Goal: Task Accomplishment & Management: Manage account settings

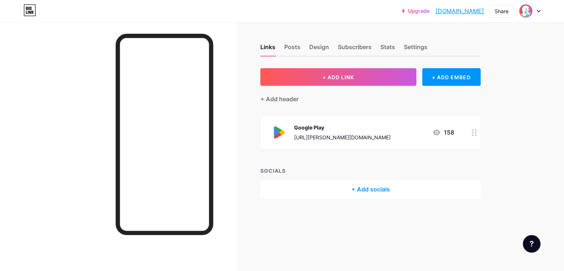
click at [474, 131] on icon at bounding box center [474, 132] width 5 height 7
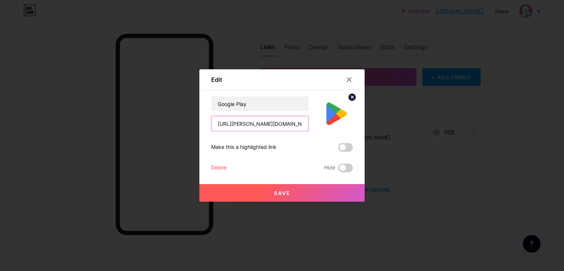
scroll to position [0, 56]
drag, startPoint x: 218, startPoint y: 126, endPoint x: 334, endPoint y: 123, distance: 116.1
click at [309, 123] on input "[URL][PERSON_NAME][DOMAIN_NAME]" at bounding box center [260, 123] width 97 height 15
paste input "[URL][DOMAIN_NAME]"
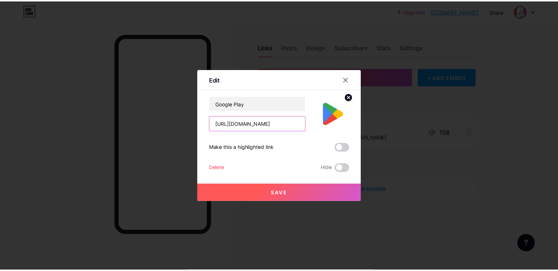
scroll to position [0, 50]
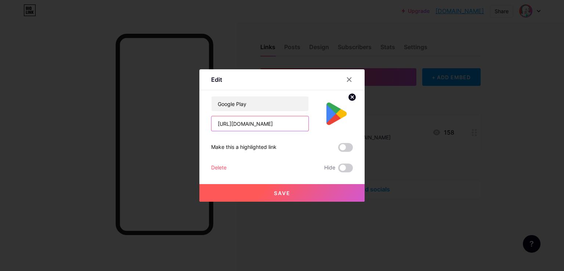
type input "[URL][DOMAIN_NAME]"
click at [283, 194] on span "Save" at bounding box center [282, 193] width 17 height 6
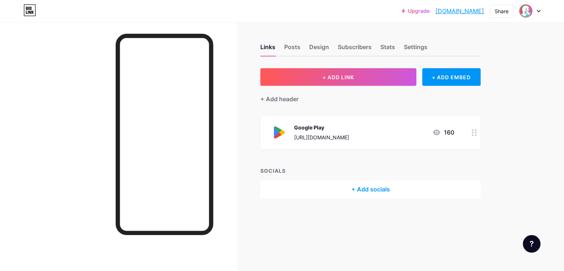
click at [86, 86] on div at bounding box center [118, 157] width 237 height 271
click at [383, 52] on div "Stats" at bounding box center [388, 49] width 15 height 13
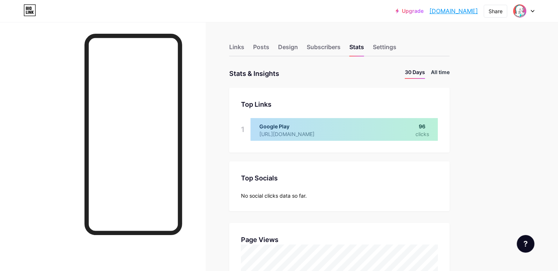
click at [450, 71] on li "All time" at bounding box center [440, 73] width 19 height 11
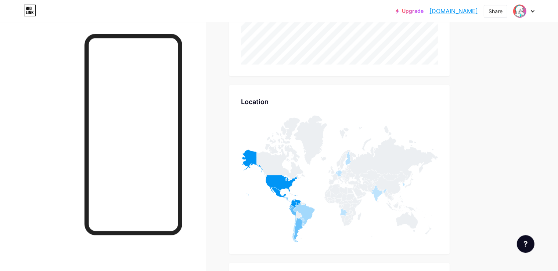
scroll to position [281, 0]
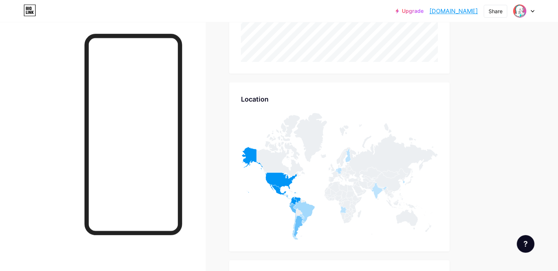
click at [354, 191] on icon at bounding box center [350, 188] width 7 height 6
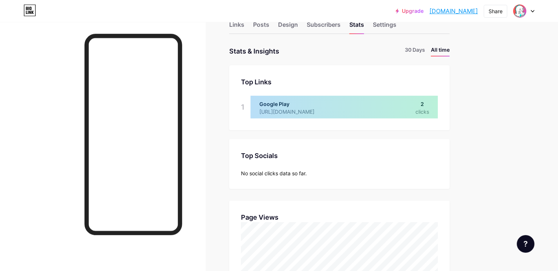
scroll to position [0, 0]
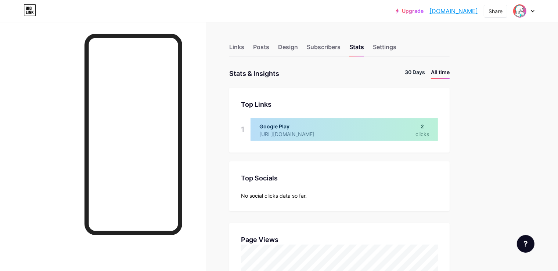
click at [425, 73] on li "30 Days" at bounding box center [415, 73] width 20 height 11
click at [396, 50] on div "Settings" at bounding box center [385, 49] width 24 height 13
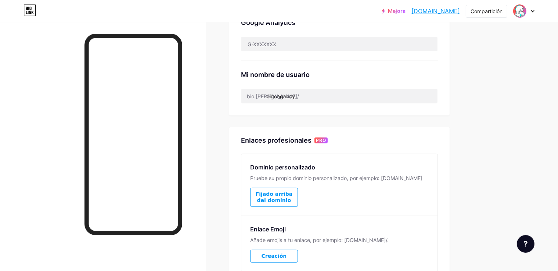
scroll to position [263, 0]
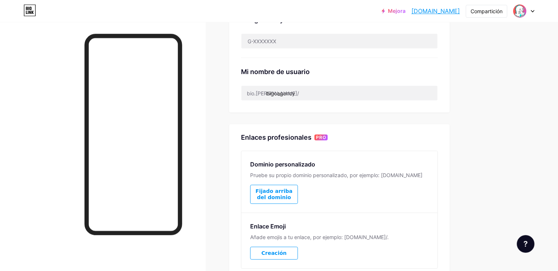
click at [298, 197] on span "Fijado arriba del dominio" at bounding box center [273, 194] width 47 height 12
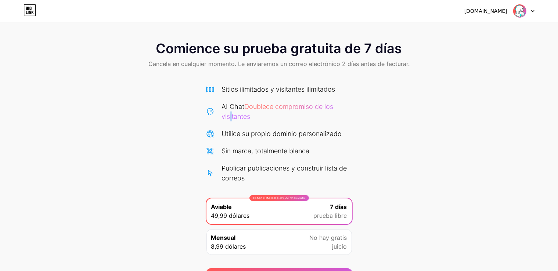
click at [230, 118] on span "Doublece compromiso de los visitantes" at bounding box center [278, 112] width 112 height 18
click at [210, 112] on icon at bounding box center [210, 111] width 9 height 9
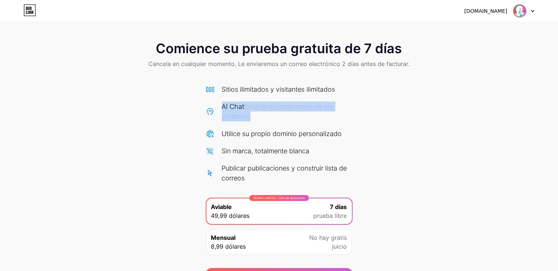
drag, startPoint x: 217, startPoint y: 104, endPoint x: 304, endPoint y: 123, distance: 89.2
click at [304, 123] on div "Sitios ilimitados y visitantes ilimitados AI Chat Doublece compromiso de los vi…" at bounding box center [279, 133] width 147 height 99
copy div "AI Chat Doublece compromiso de los visitantes"
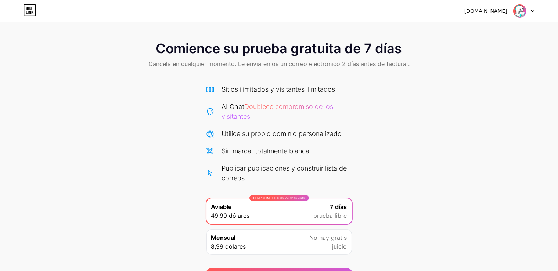
click at [512, 87] on div "Comience su prueba gratuita de 7 días Cancela en cualquier momento. Le enviarem…" at bounding box center [279, 160] width 558 height 252
